Goal: Information Seeking & Learning: Understand process/instructions

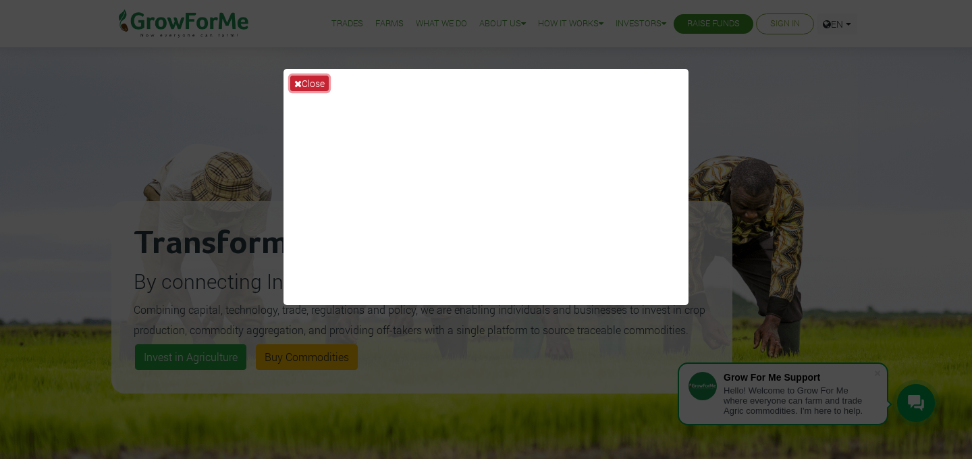
click at [300, 83] on icon at bounding box center [297, 83] width 7 height 9
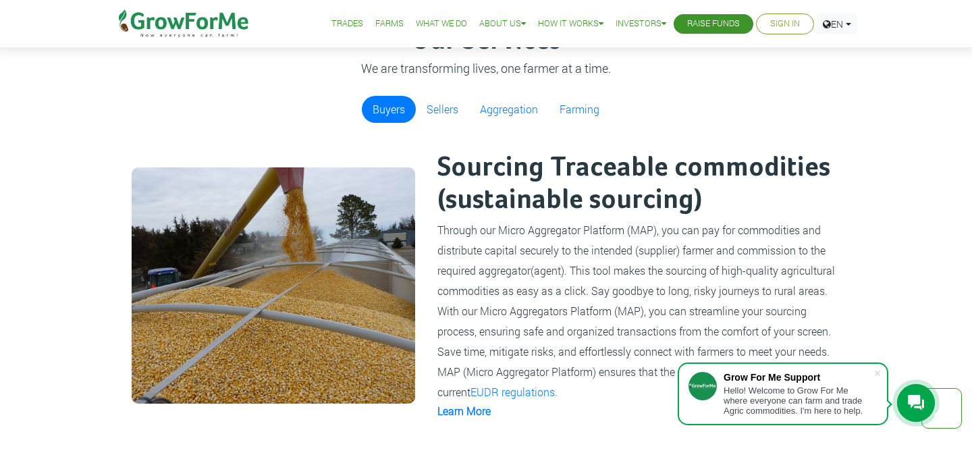
scroll to position [856, 0]
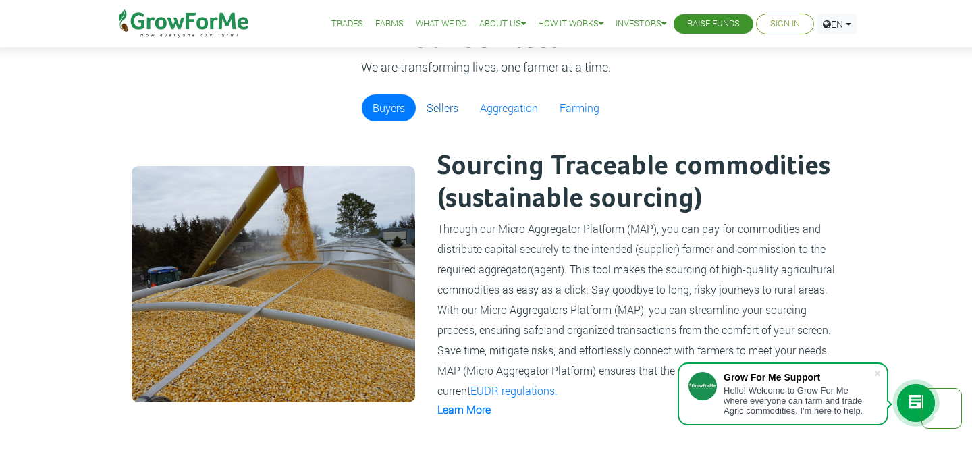
click at [447, 118] on link "Sellers" at bounding box center [442, 107] width 53 height 27
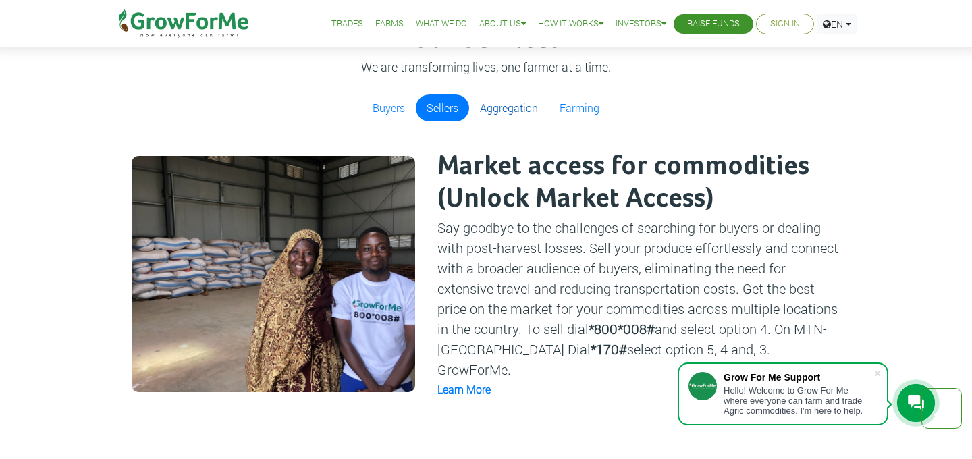
click at [501, 110] on link "Aggregation" at bounding box center [509, 107] width 80 height 27
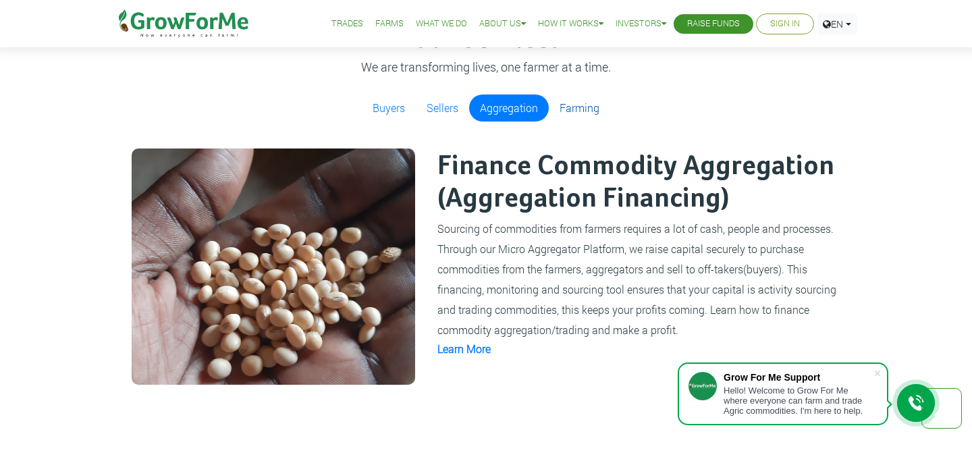
click at [581, 102] on link "Farming" at bounding box center [579, 107] width 61 height 27
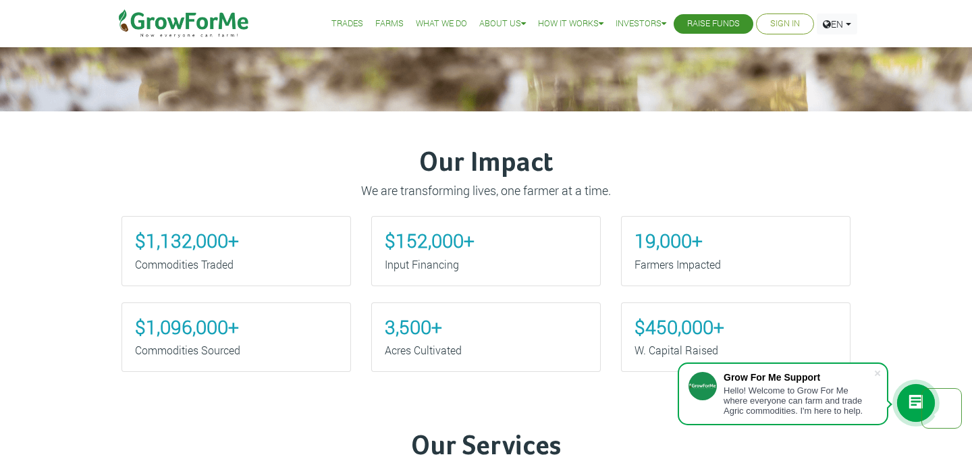
scroll to position [0, 0]
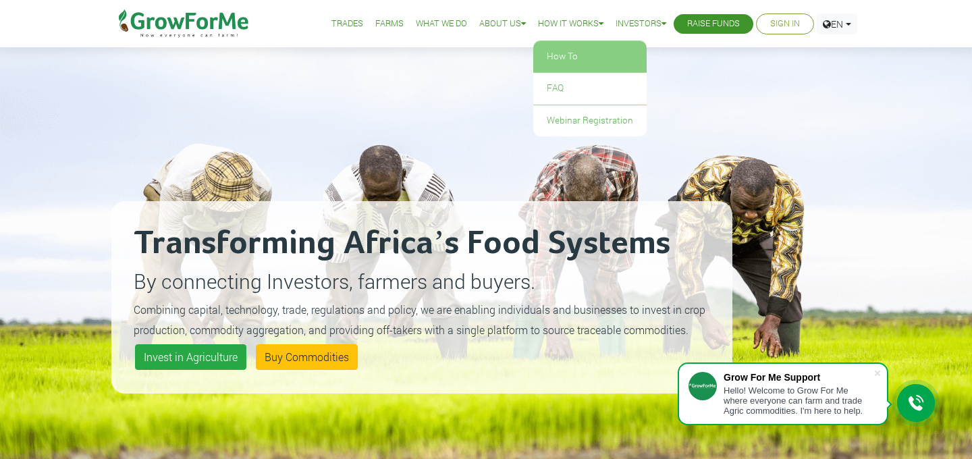
click at [557, 58] on link "How To" at bounding box center [589, 56] width 113 height 31
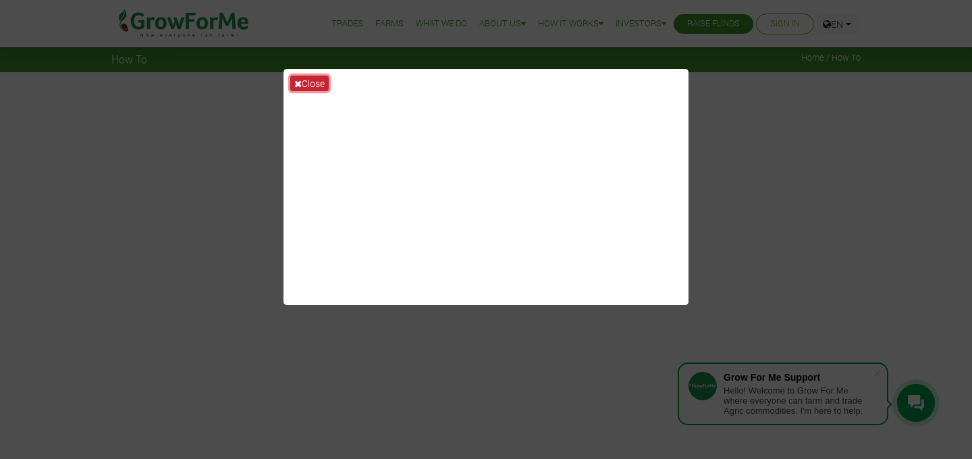
click at [303, 83] on button "Close" at bounding box center [309, 84] width 38 height 16
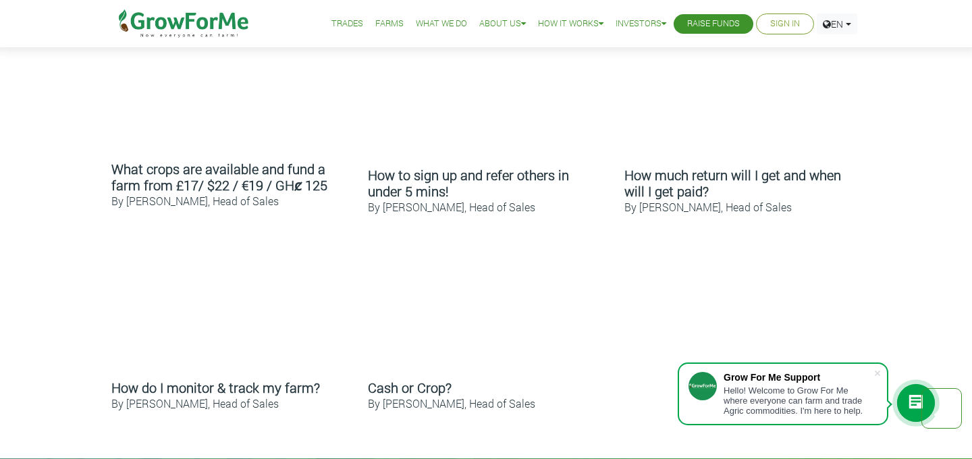
scroll to position [667, 0]
